Goal: Book appointment/travel/reservation

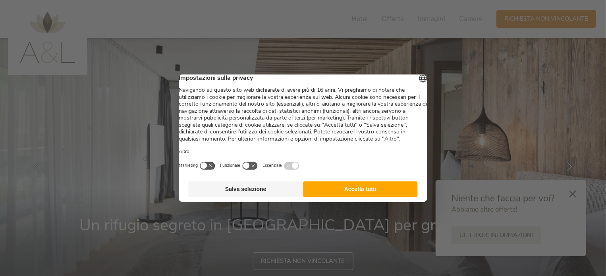
click at [353, 197] on button "Accetta tutti" at bounding box center [360, 189] width 115 height 16
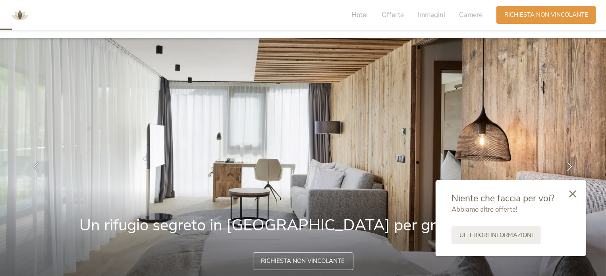
scroll to position [46, 0]
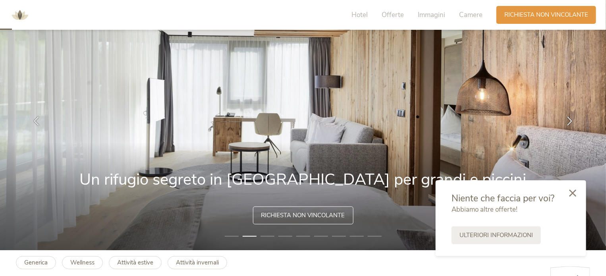
click at [569, 192] on div at bounding box center [572, 194] width 27 height 28
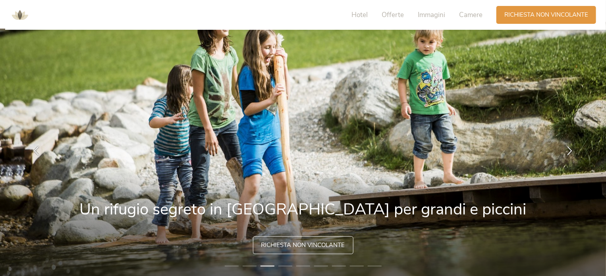
scroll to position [0, 0]
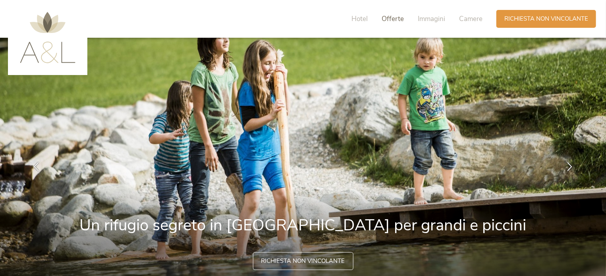
click at [402, 19] on span "Offerte" at bounding box center [393, 18] width 22 height 9
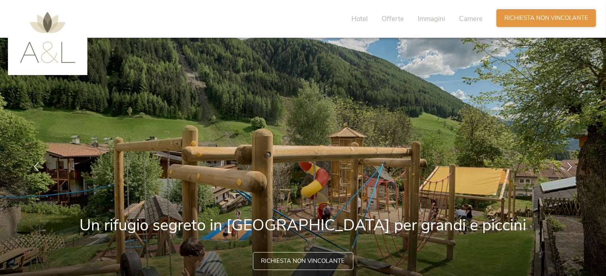
click at [499, 17] on div "Richiesta [PERSON_NAME] non vincolante" at bounding box center [547, 18] width 100 height 18
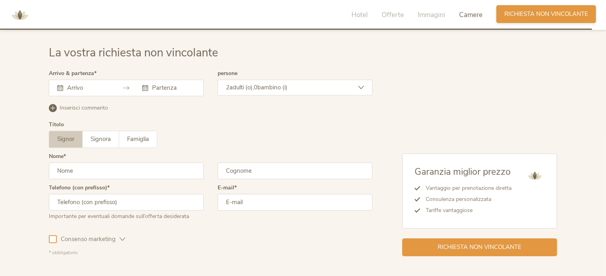
scroll to position [2292, 0]
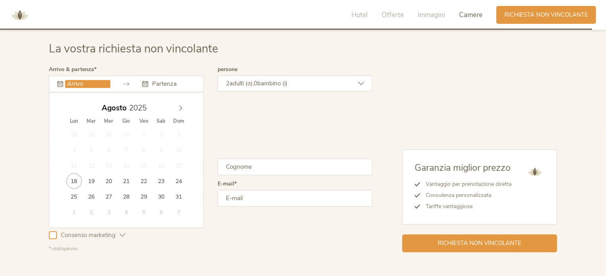
click at [73, 83] on input "text" at bounding box center [87, 84] width 45 height 8
click at [181, 104] on span at bounding box center [181, 106] width 14 height 11
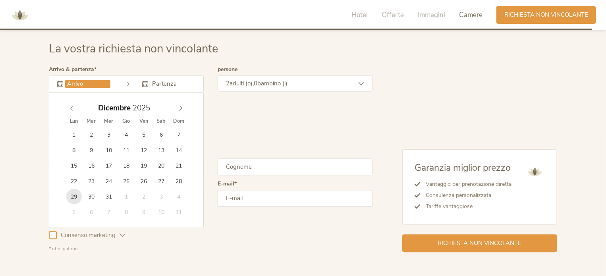
type input "[DATE]"
type input "2026"
click at [183, 101] on span at bounding box center [181, 106] width 14 height 11
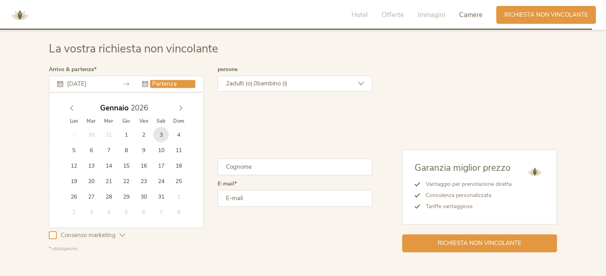
type input "[DATE]"
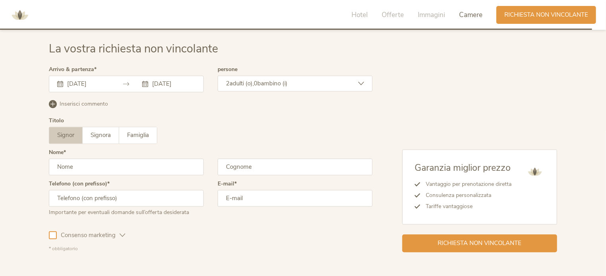
scroll to position [2280, 0]
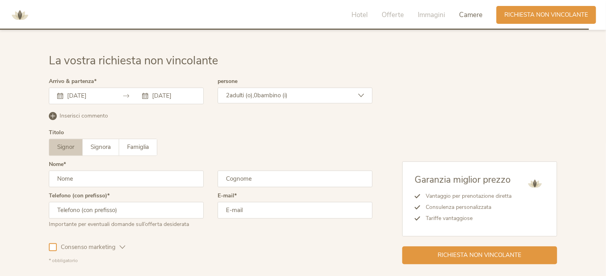
click at [234, 97] on span "adulti (o)," at bounding box center [242, 95] width 24 height 8
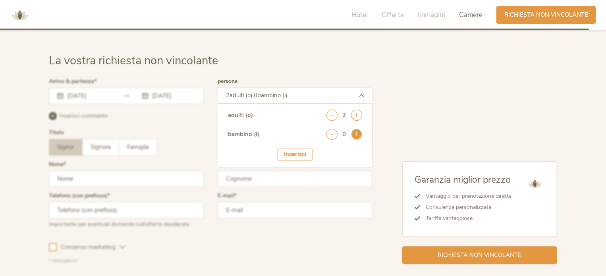
click at [358, 133] on icon at bounding box center [356, 134] width 11 height 11
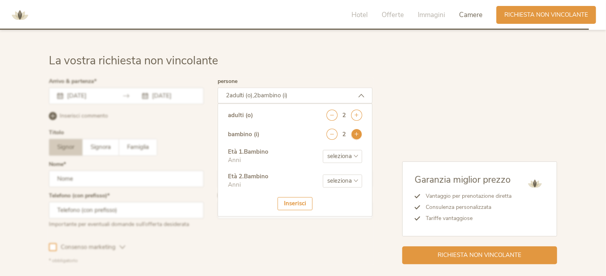
click at [358, 133] on icon at bounding box center [356, 134] width 11 height 11
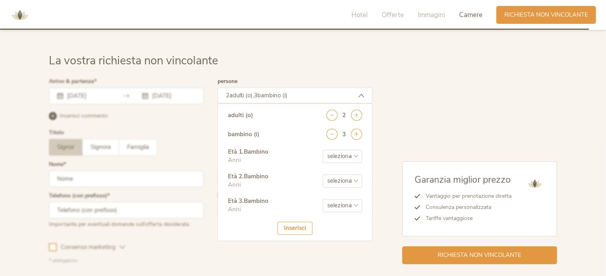
click at [352, 151] on select "seleziona 0 1 2 3 4 5 6 7 8 9 10 11 12 13 14 15 16 17" at bounding box center [342, 156] width 39 height 13
select select "7"
click at [323, 150] on select "seleziona 0 1 2 3 4 5 6 7 8 9 10 11 12 13 14 15 16 17" at bounding box center [342, 156] width 39 height 13
click at [343, 176] on select "seleziona 0 1 2 3 4 5 6 7 8 9 10 11 12 13 14 15 16 17" at bounding box center [342, 180] width 39 height 13
select select "9"
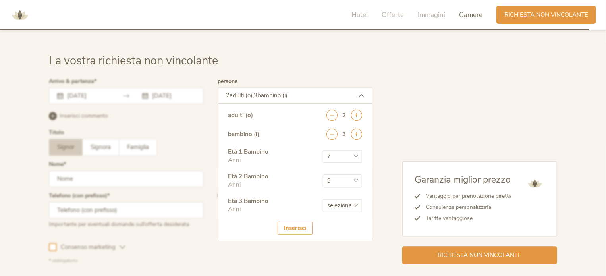
click at [323, 174] on select "seleziona 0 1 2 3 4 5 6 7 8 9 10 11 12 13 14 15 16 17" at bounding box center [342, 180] width 39 height 13
click at [341, 209] on select "seleziona 0 1 2 3 4 5 6 7 8 9 10 11 12 13 14 15 16 17" at bounding box center [342, 205] width 39 height 13
select select "13"
click at [323, 199] on select "seleziona 0 1 2 3 4 5 6 7 8 9 10 11 12 13 14 15 16 17" at bounding box center [342, 205] width 39 height 13
click at [294, 227] on div "Inserisci" at bounding box center [295, 228] width 35 height 13
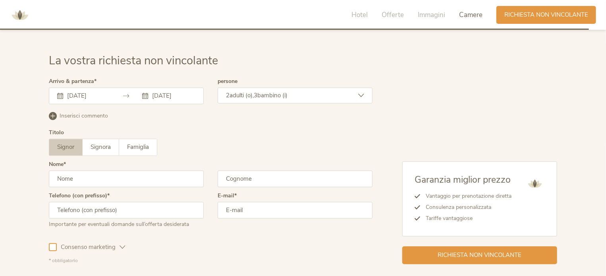
click at [101, 169] on div "Nome" at bounding box center [126, 177] width 155 height 31
click at [95, 176] on input "text" at bounding box center [126, 178] width 155 height 17
type input "[PERSON_NAME]"
type input "Gallo"
type input "3927877453"
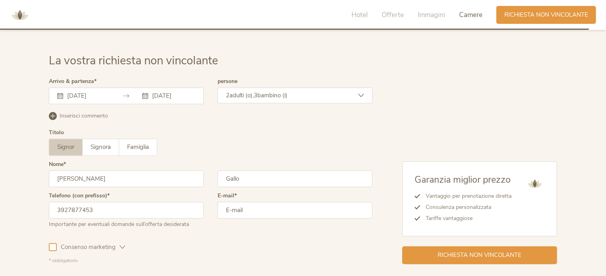
type input "[DOMAIN_NAME][EMAIL_ADDRESS][PERSON_NAME][DOMAIN_NAME]"
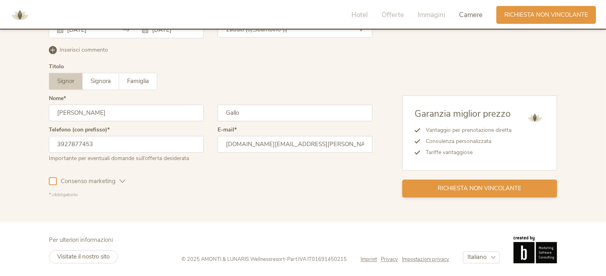
click at [460, 182] on div "Richiesta non vincolante" at bounding box center [479, 189] width 155 height 18
